Goal: Task Accomplishment & Management: Manage account settings

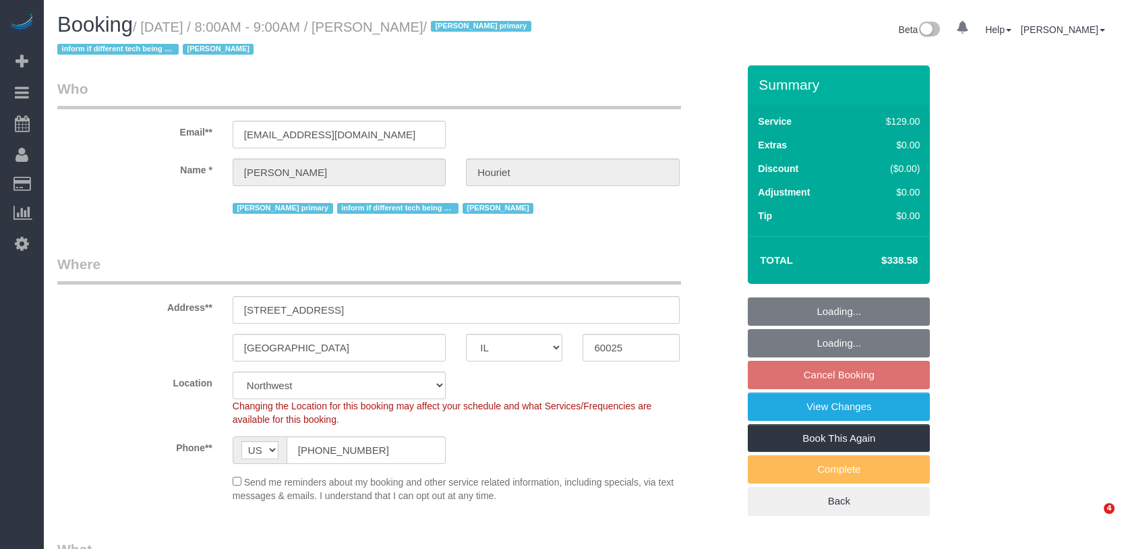
select select "IL"
select select "4"
select select "number:69"
select select "number:139"
select select "number:98"
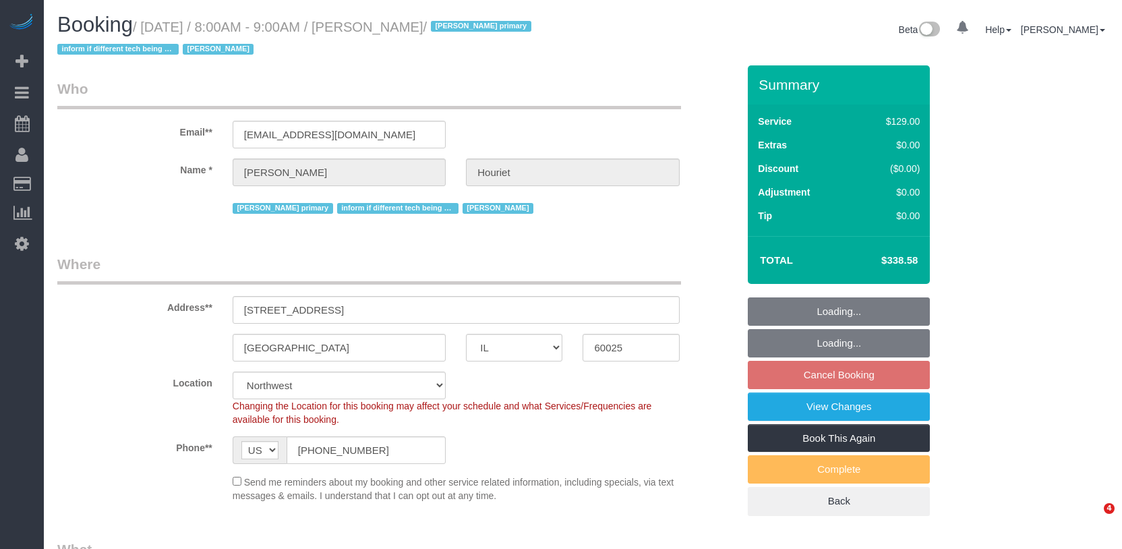
select select "number:141"
select select "number:143"
